Goal: Check status: Check status

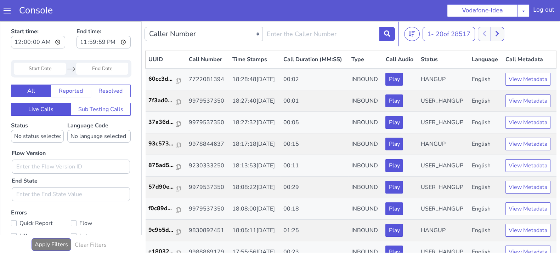
scroll to position [2, 0]
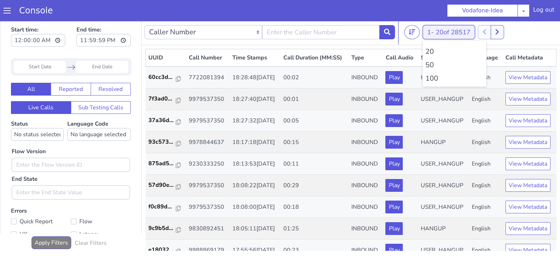
click at [430, 34] on button "1 - 20 of 28517" at bounding box center [449, 32] width 52 height 14
click at [433, 79] on li "100" at bounding box center [454, 78] width 58 height 11
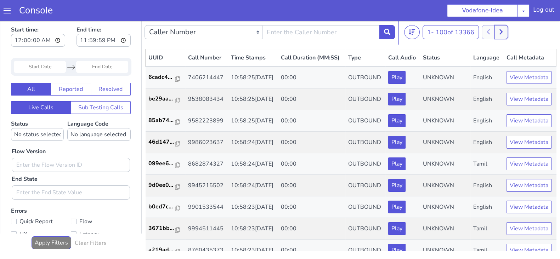
click at [501, 34] on icon at bounding box center [501, 32] width 4 height 6
click at [513, 29] on button at bounding box center [508, 32] width 13 height 14
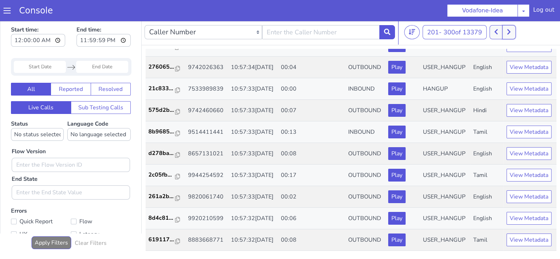
scroll to position [2403, 0]
